Goal: Find specific page/section: Find specific page/section

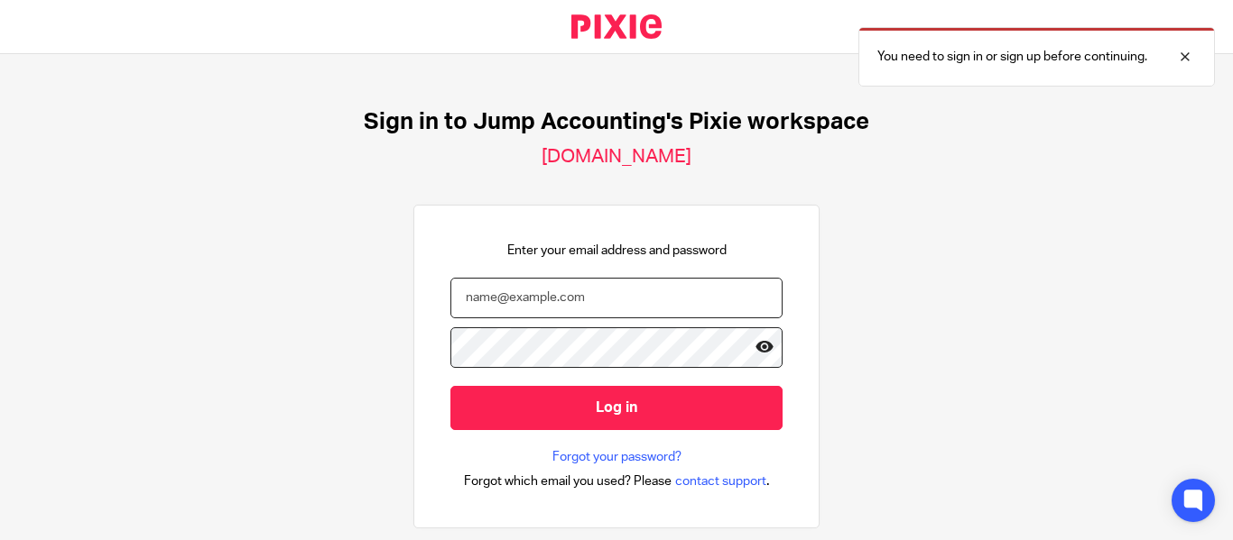
type input "swetha.m@riseaccounting.co.uk"
click at [755, 348] on icon at bounding box center [764, 347] width 18 height 18
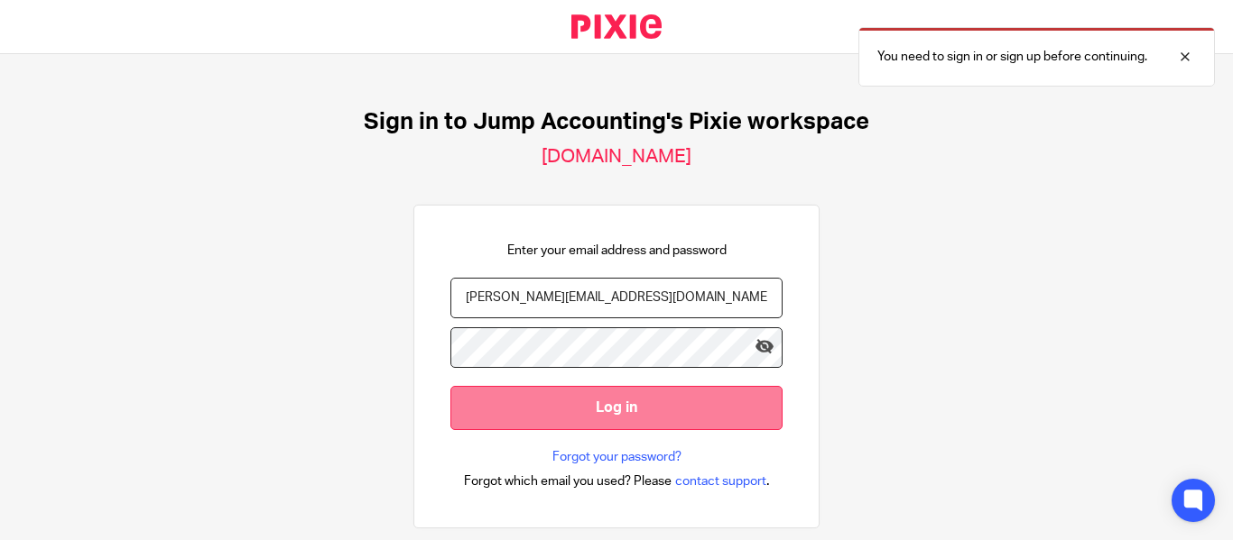
click at [696, 411] on input "Log in" at bounding box center [616, 408] width 332 height 44
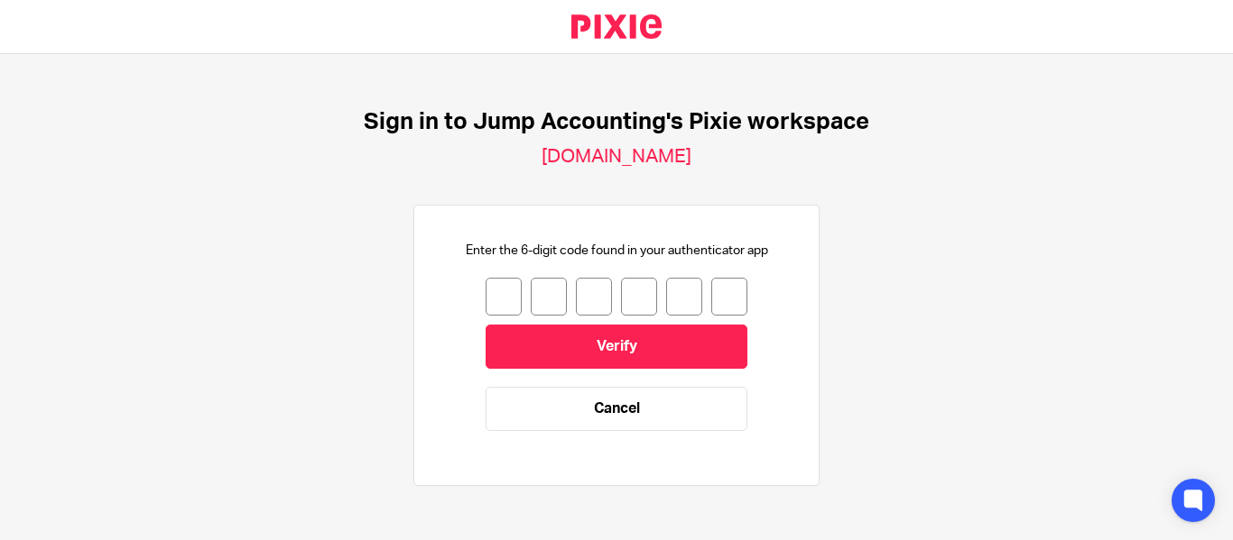
click at [500, 300] on input "number" at bounding box center [503, 297] width 36 height 38
type input "6"
type input "9"
type input "2"
type input "1"
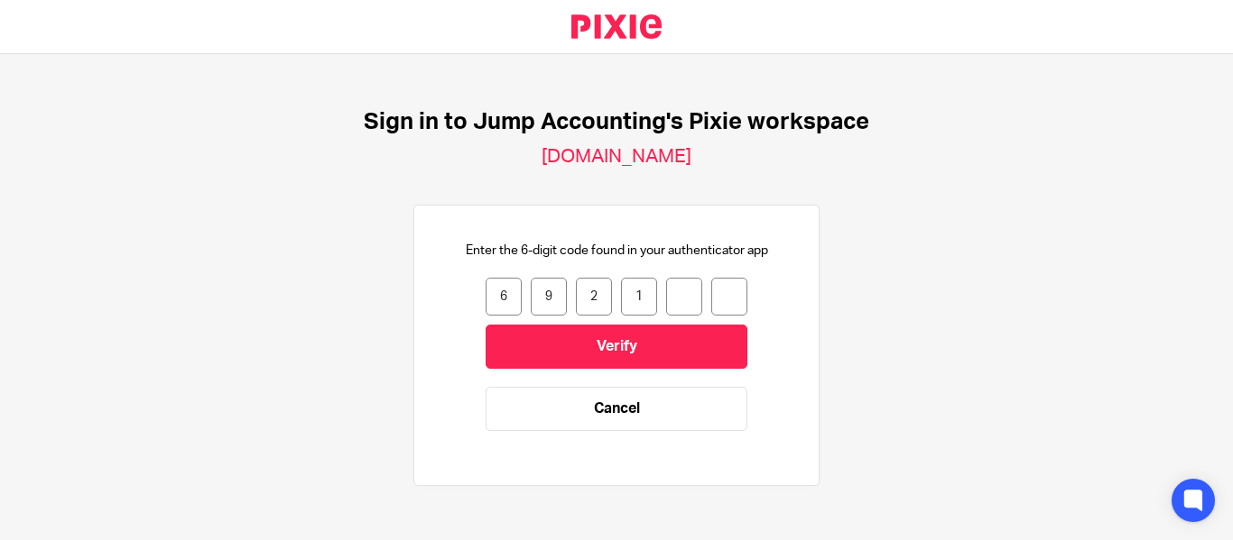
type input "3"
type input "2"
click at [728, 295] on input "2" at bounding box center [729, 297] width 36 height 38
type input "0"
type input "3"
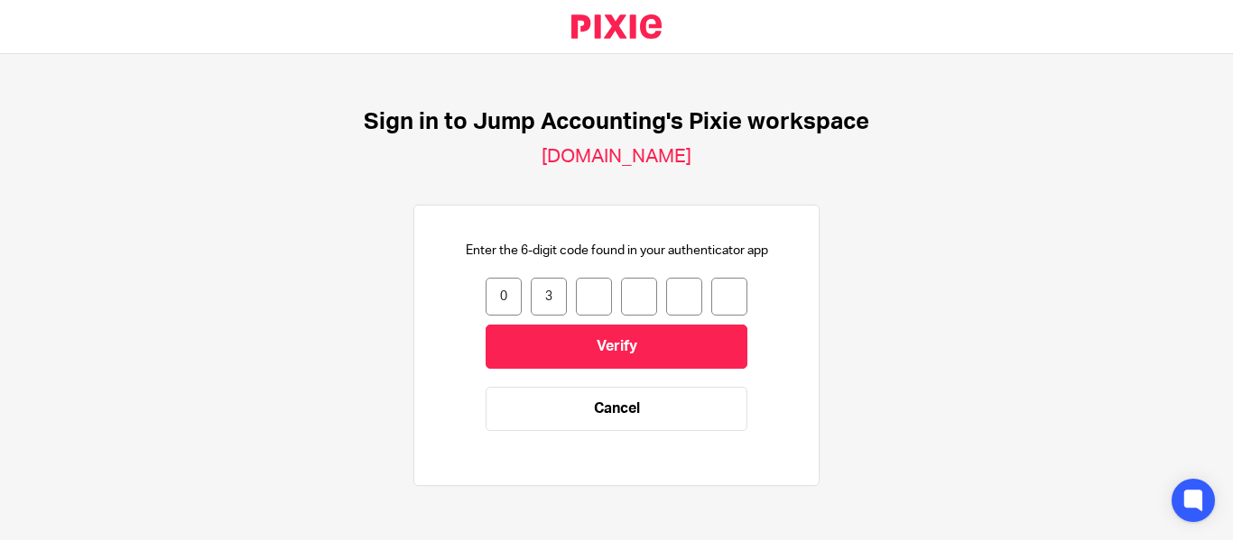
type input "7"
type input "3"
type input "8"
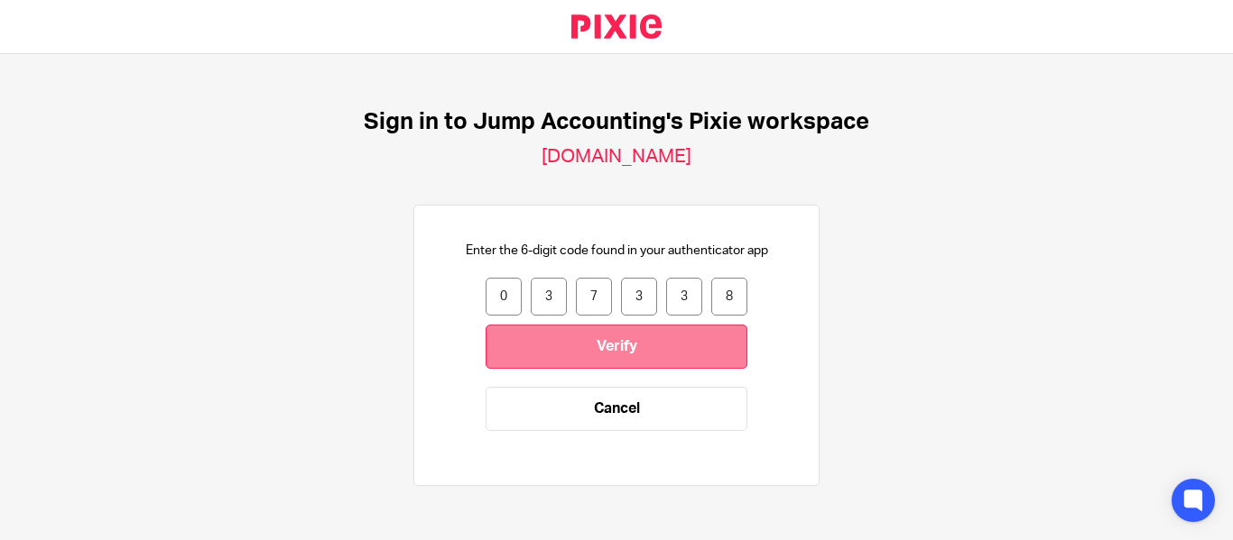
click at [665, 354] on input "Verify" at bounding box center [616, 347] width 262 height 44
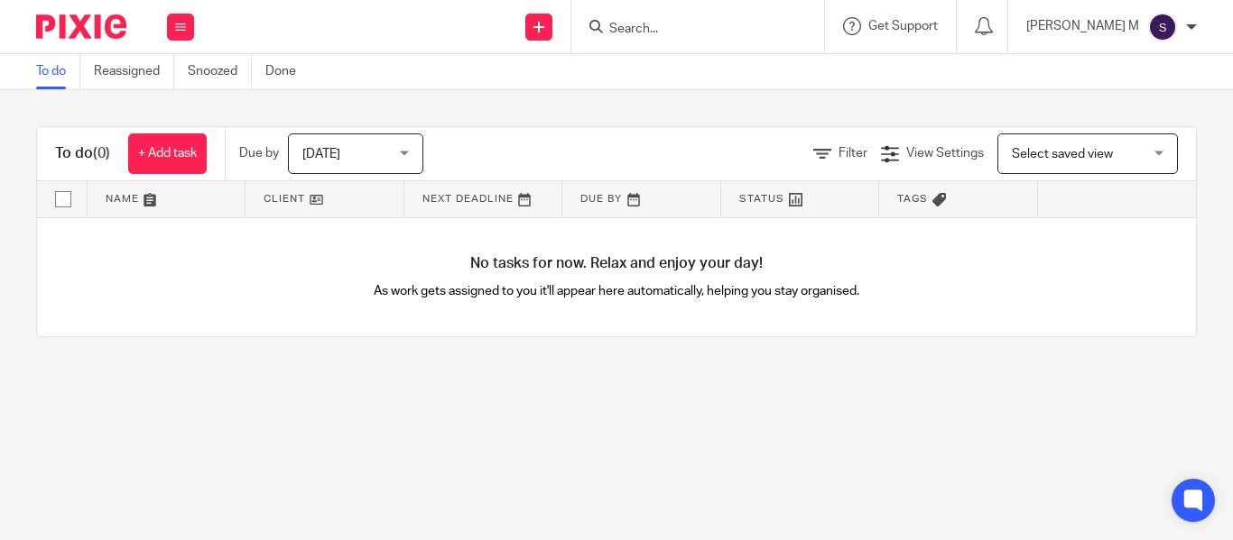
click at [707, 323] on div "No tasks for now. Relax and enjoy your day! As work gets assigned to you it'll …" at bounding box center [616, 277] width 1159 height 119
click at [688, 29] on input "Search" at bounding box center [688, 30] width 162 height 16
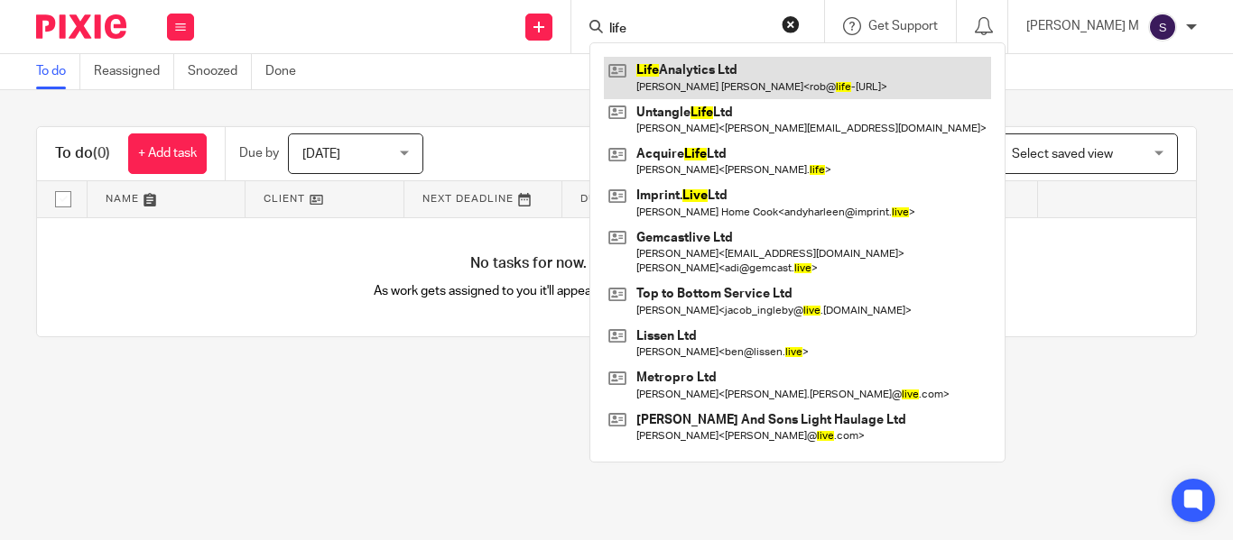
type input "life"
click at [735, 89] on link at bounding box center [797, 78] width 387 height 42
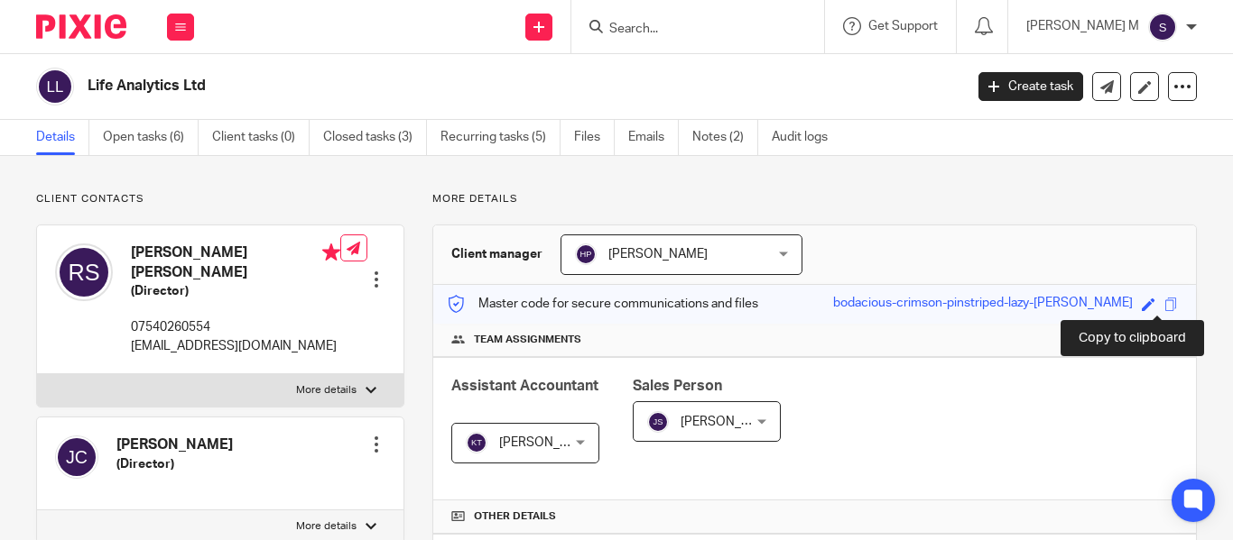
click at [1164, 300] on span at bounding box center [1171, 305] width 14 height 14
